Goal: Task Accomplishment & Management: Use online tool/utility

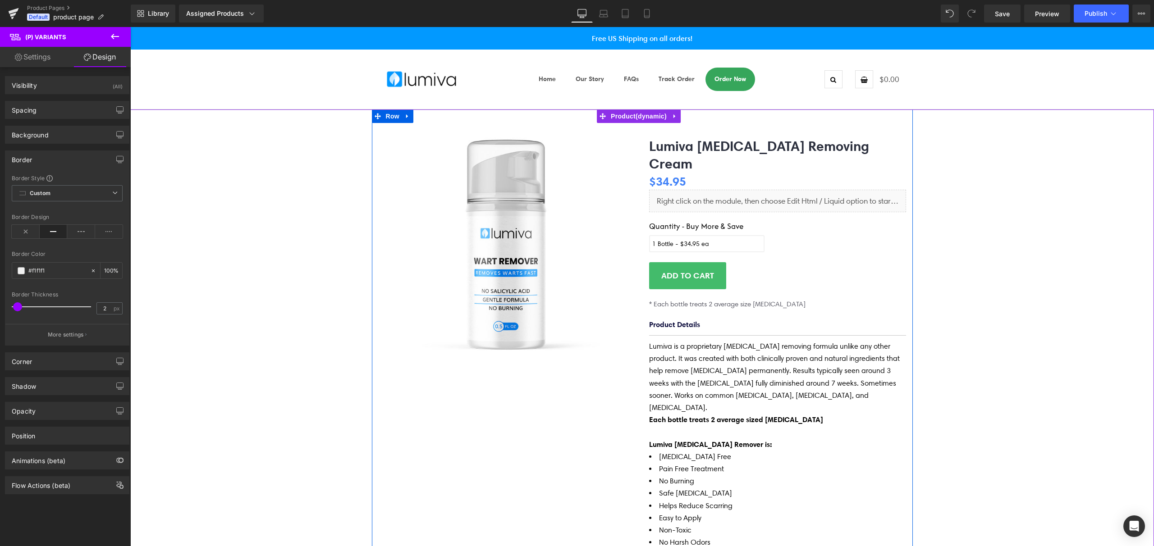
click at [713, 265] on button "Add to cart" at bounding box center [687, 275] width 77 height 27
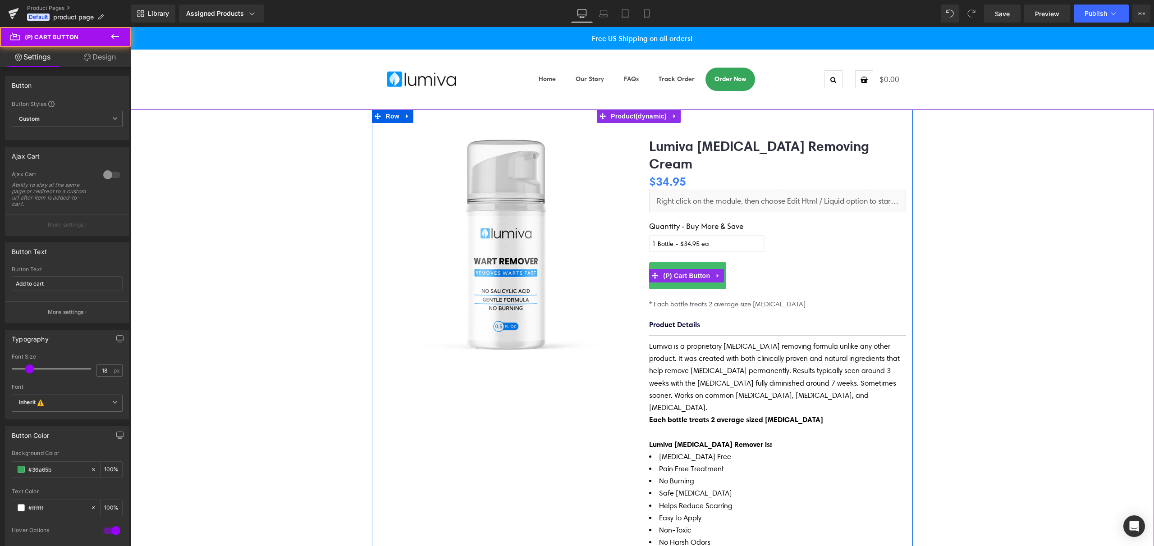
click at [688, 266] on button "Add to cart" at bounding box center [687, 275] width 77 height 27
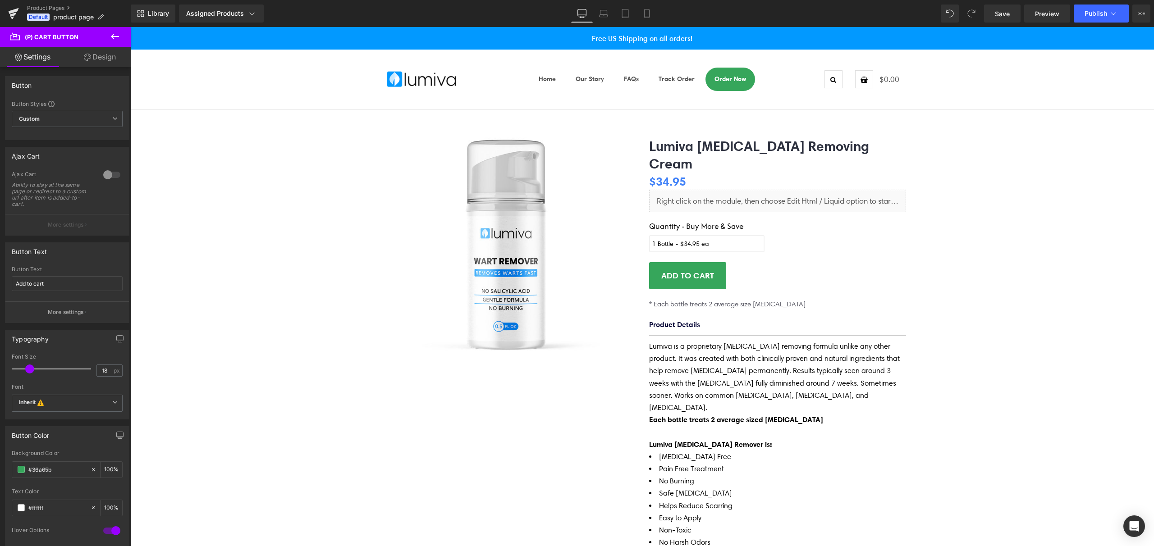
click at [94, 60] on link "Design" at bounding box center [99, 57] width 65 height 20
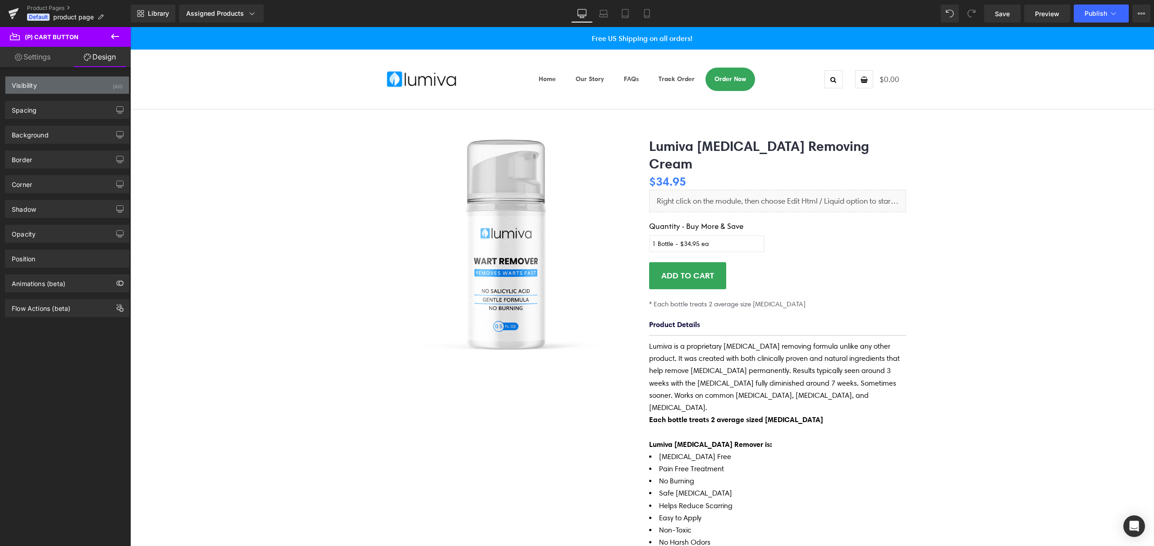
click at [62, 89] on div "Visibility (All)" at bounding box center [67, 85] width 124 height 17
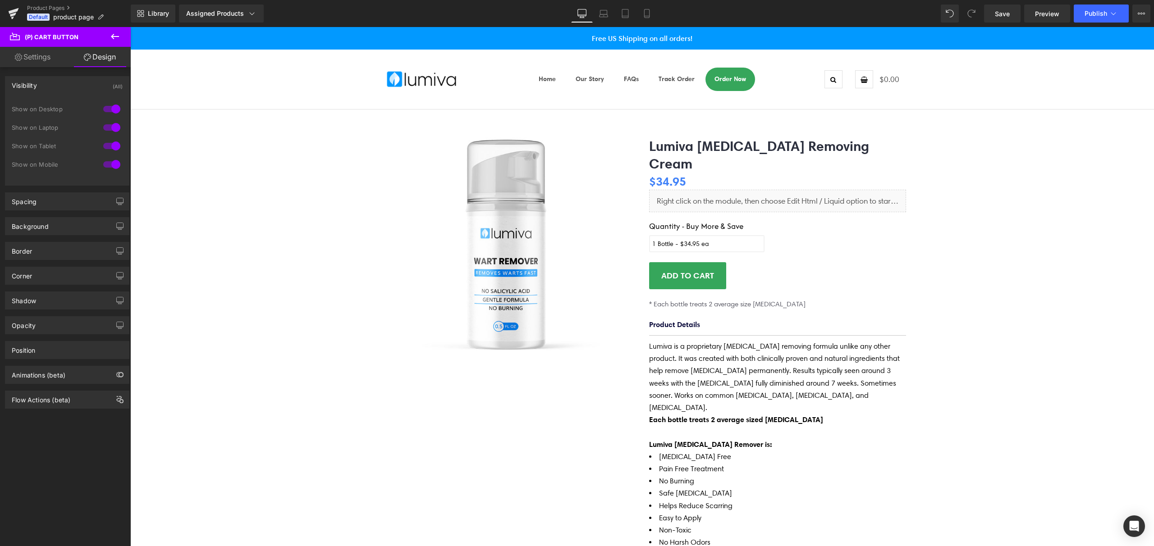
click at [61, 86] on div "Visibility (All)" at bounding box center [67, 85] width 124 height 17
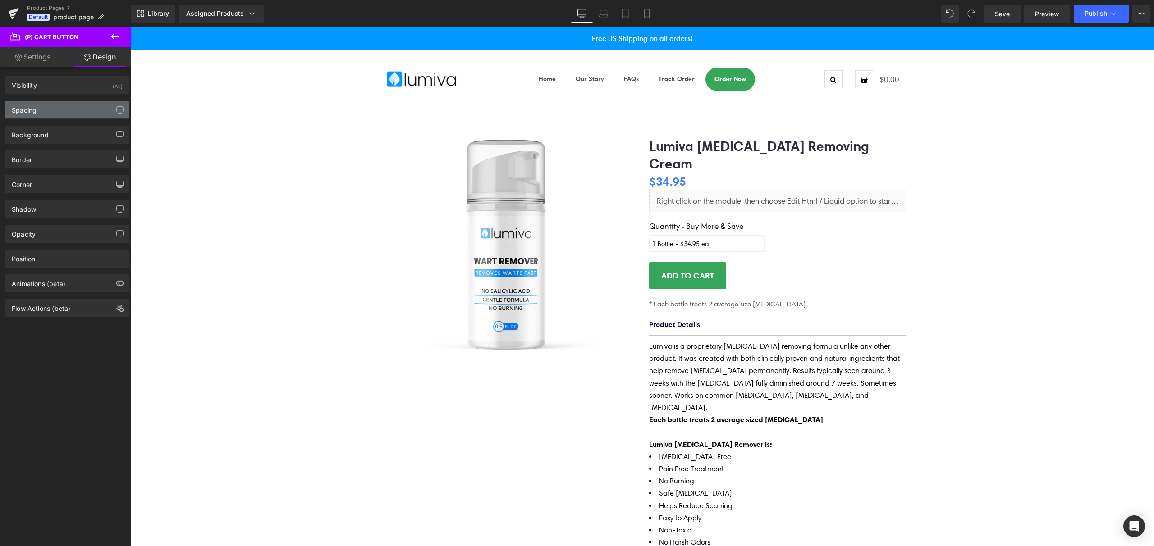
click at [57, 116] on div "Spacing" at bounding box center [67, 109] width 124 height 17
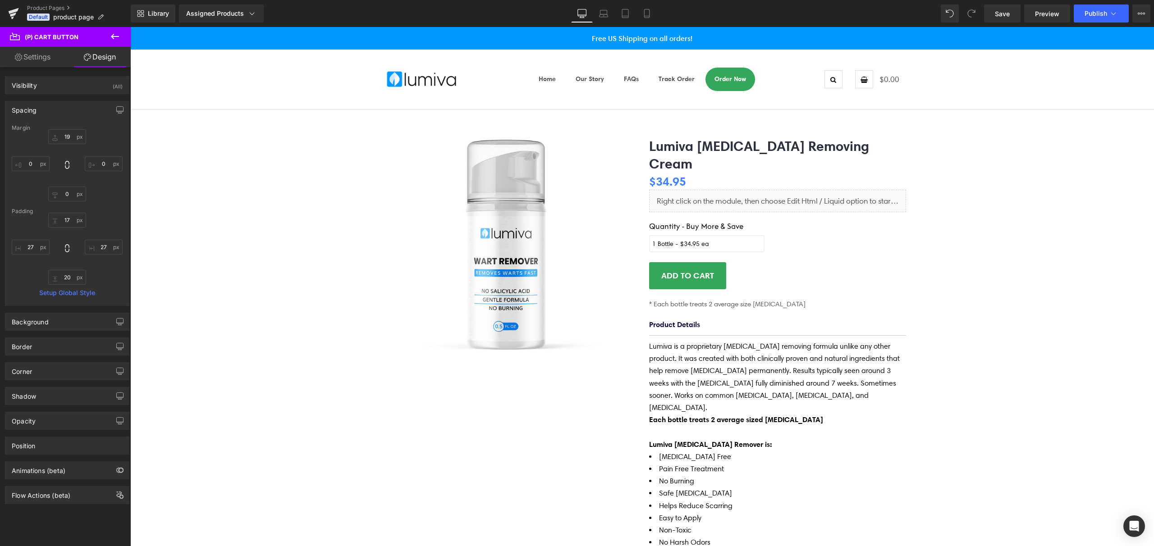
click at [44, 59] on link "Settings" at bounding box center [32, 57] width 65 height 20
type input "100"
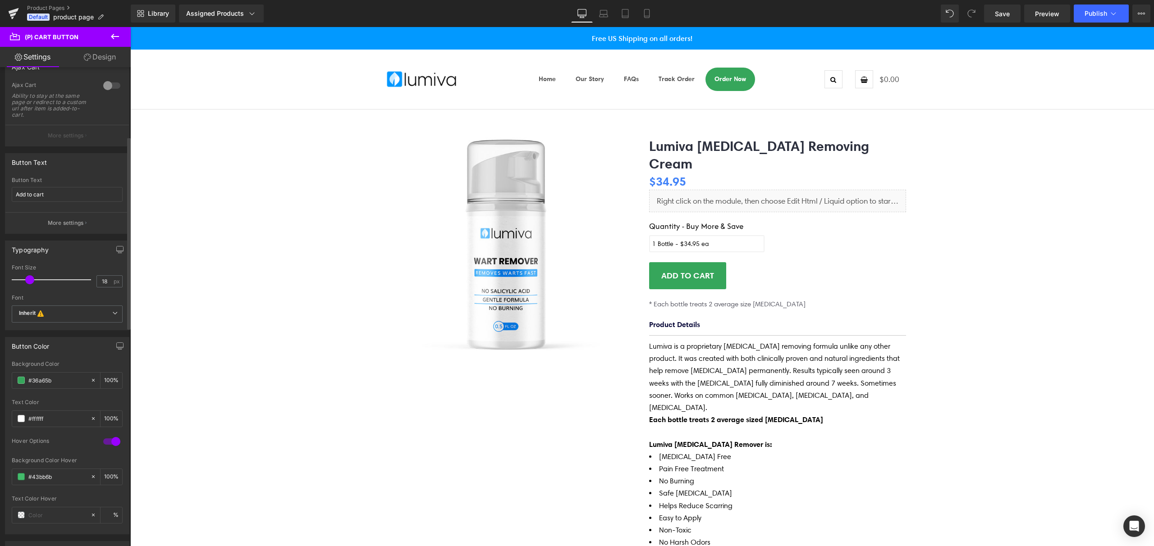
scroll to position [172, 0]
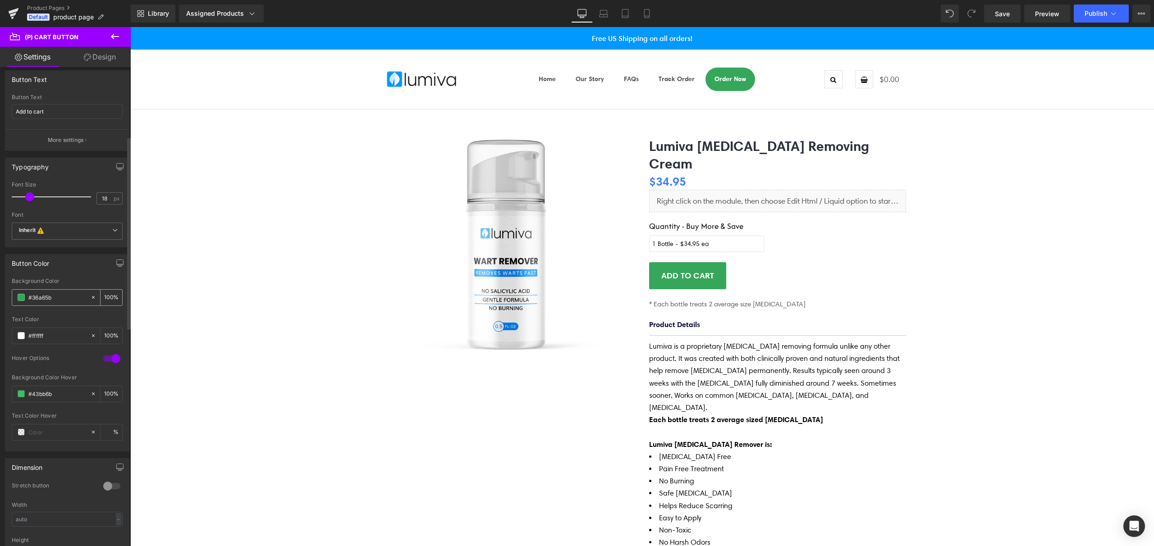
drag, startPoint x: 66, startPoint y: 294, endPoint x: 34, endPoint y: 294, distance: 31.6
click at [34, 294] on input "#36a65b" at bounding box center [57, 298] width 58 height 10
paste input "fada4d"
click at [23, 298] on span at bounding box center [21, 297] width 7 height 7
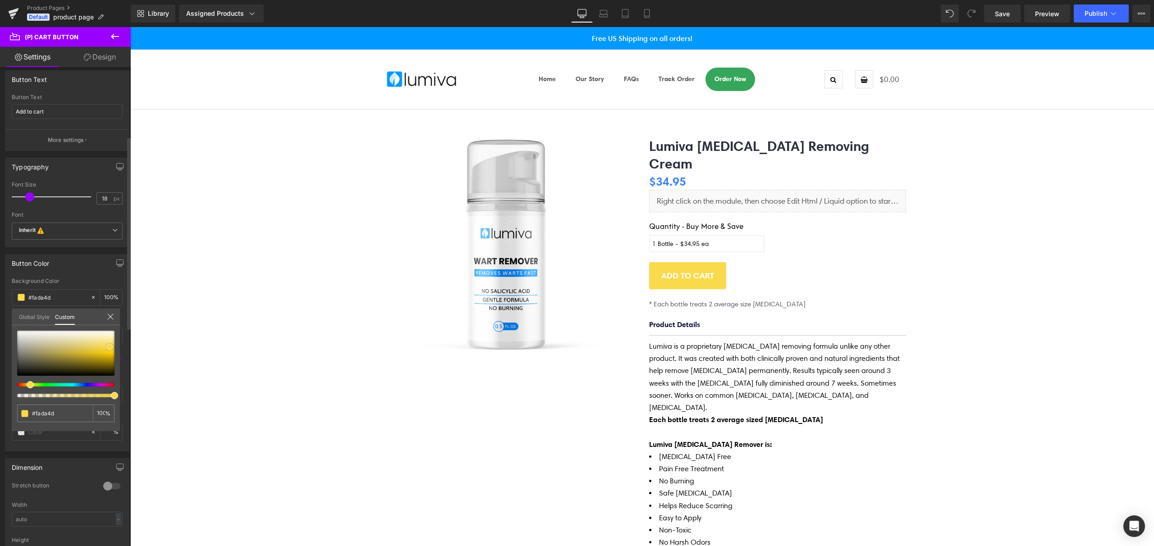
click at [110, 354] on div at bounding box center [65, 353] width 97 height 45
type input "#f3c806"
click at [110, 356] on span at bounding box center [109, 353] width 7 height 7
click at [110, 361] on div at bounding box center [65, 353] width 97 height 45
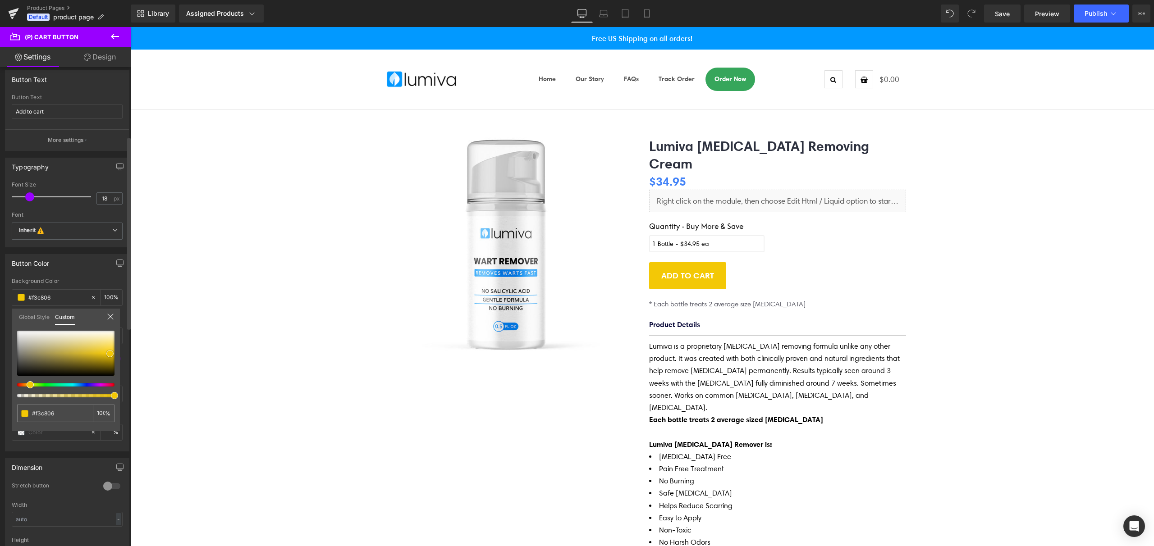
type input "#a98a04"
click at [110, 357] on span at bounding box center [109, 360] width 7 height 7
click at [107, 355] on div at bounding box center [65, 353] width 97 height 45
type input "#e7be08"
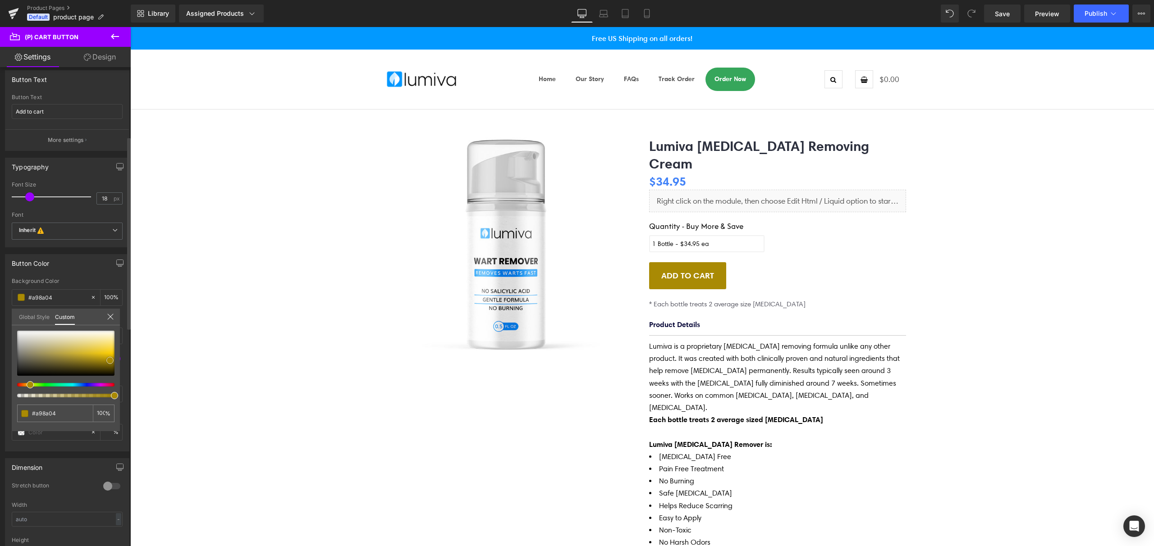
type input "#e7be08"
click at [110, 353] on span at bounding box center [106, 354] width 7 height 7
type input "#fad014"
click at [110, 352] on div at bounding box center [65, 353] width 97 height 45
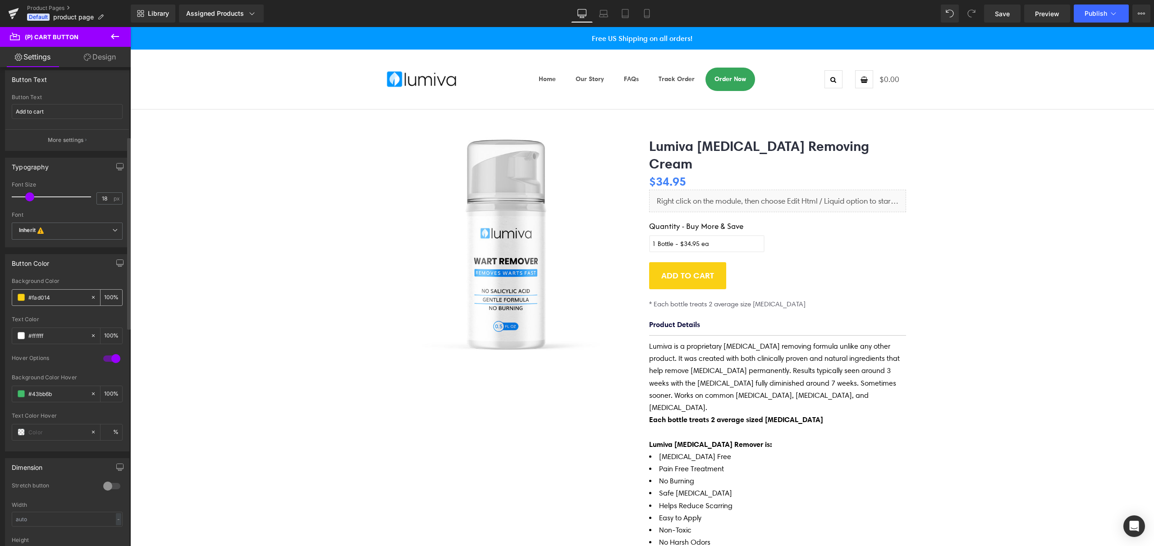
drag, startPoint x: 60, startPoint y: 297, endPoint x: 32, endPoint y: 298, distance: 27.1
click at [32, 298] on input "#fad014" at bounding box center [57, 298] width 58 height 10
type input "#3"
type input "0"
type input "#36a"
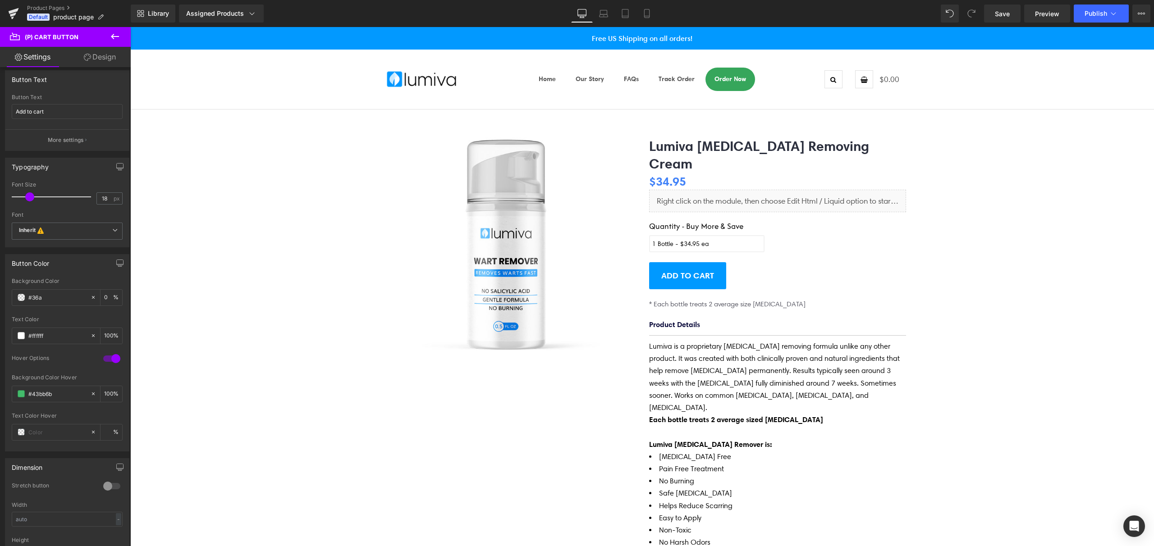
type input "100"
type input "#36a6"
type input "40"
type input "#36a65"
type input "0"
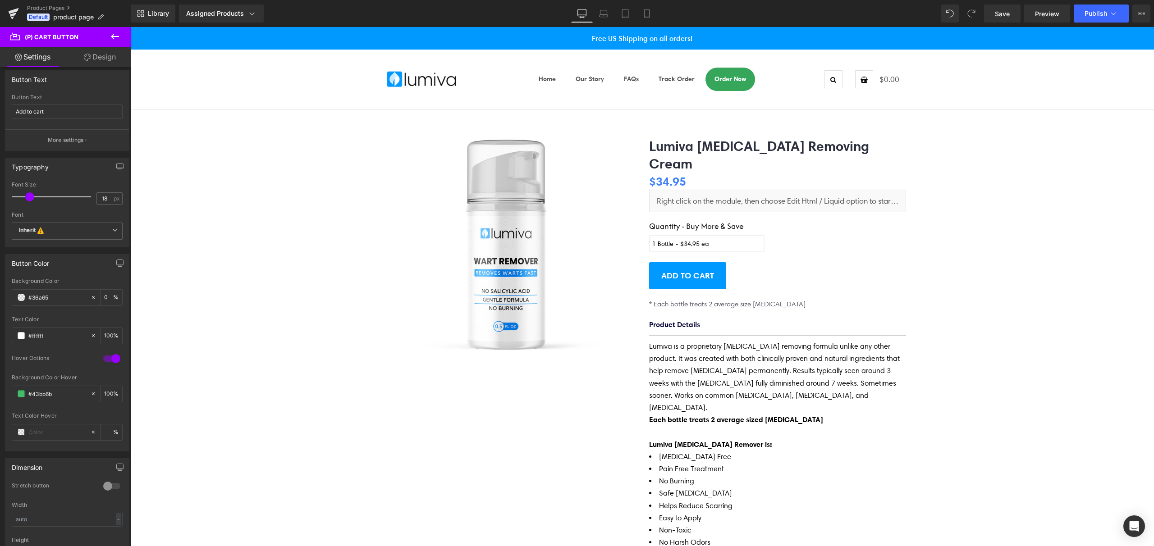
type input "#36a65b"
type input "100"
type input "#36a65b"
drag, startPoint x: 1010, startPoint y: 18, endPoint x: 858, endPoint y: 23, distance: 151.1
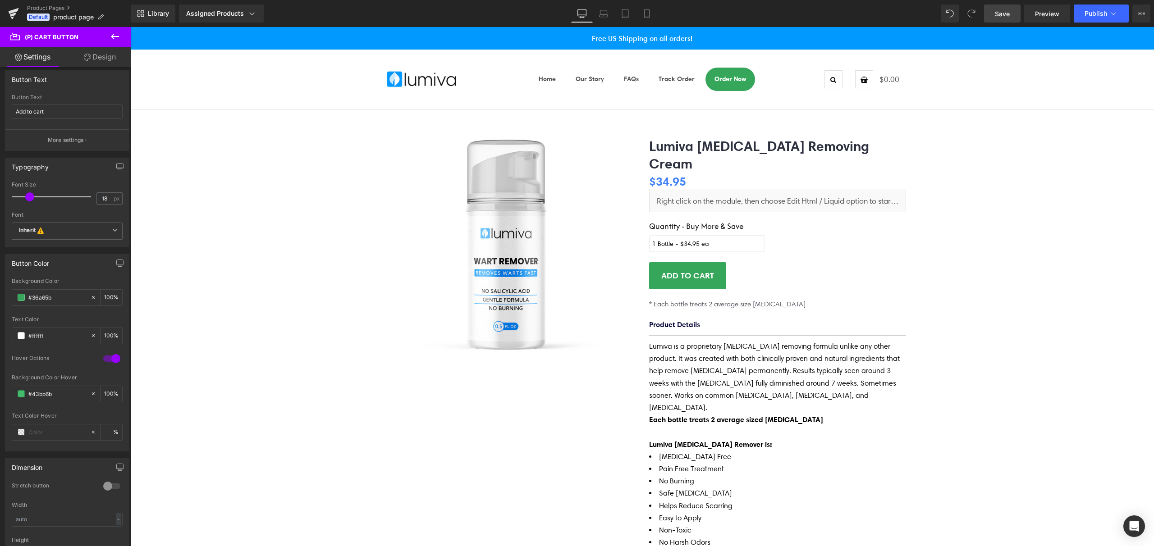
click at [1010, 18] on span "Save" at bounding box center [1002, 13] width 15 height 9
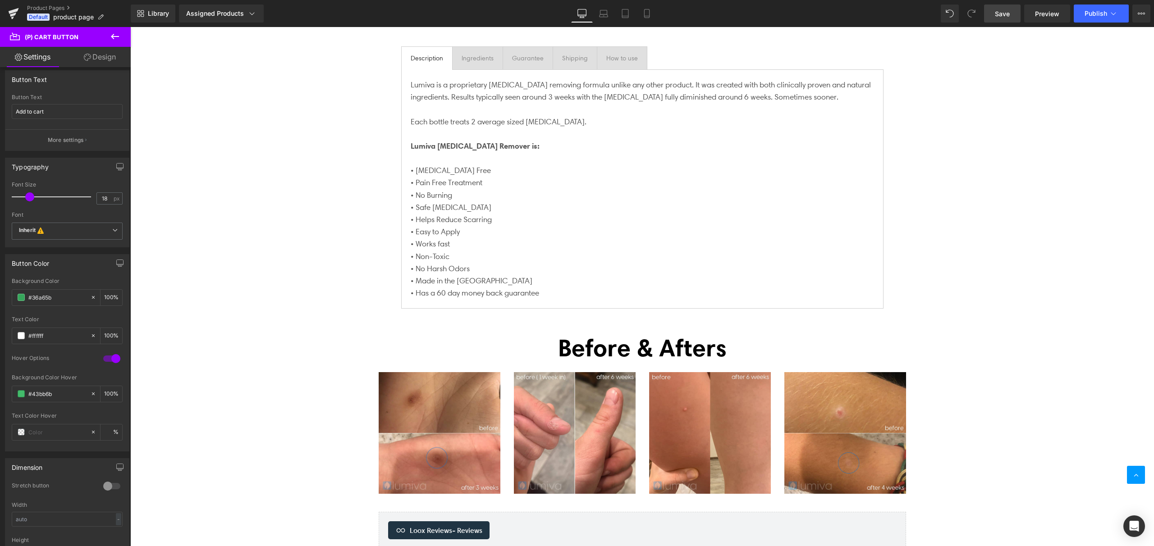
scroll to position [236, 0]
